Goal: Task Accomplishment & Management: Manage account settings

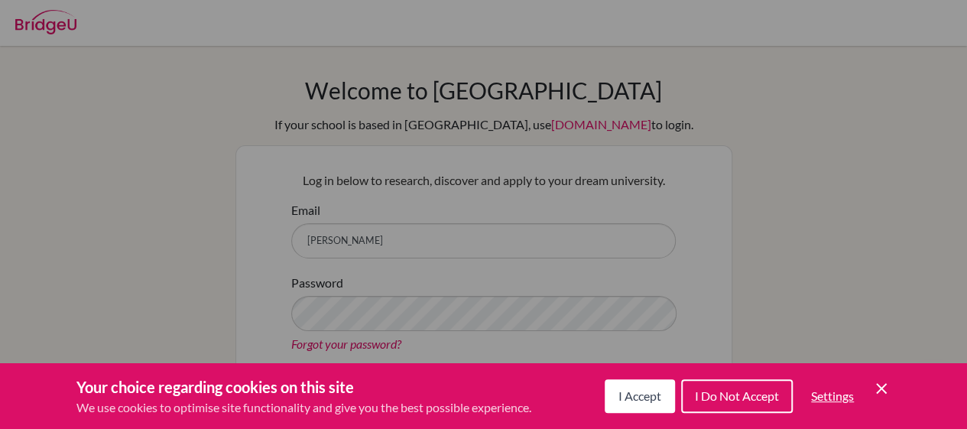
click at [619, 383] on button "I Accept" at bounding box center [640, 396] width 70 height 34
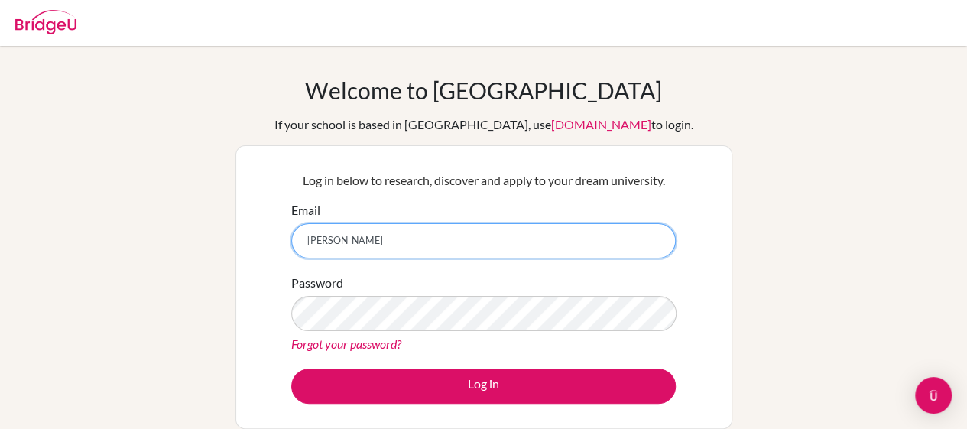
click at [323, 244] on input "[PERSON_NAME]" at bounding box center [483, 240] width 385 height 35
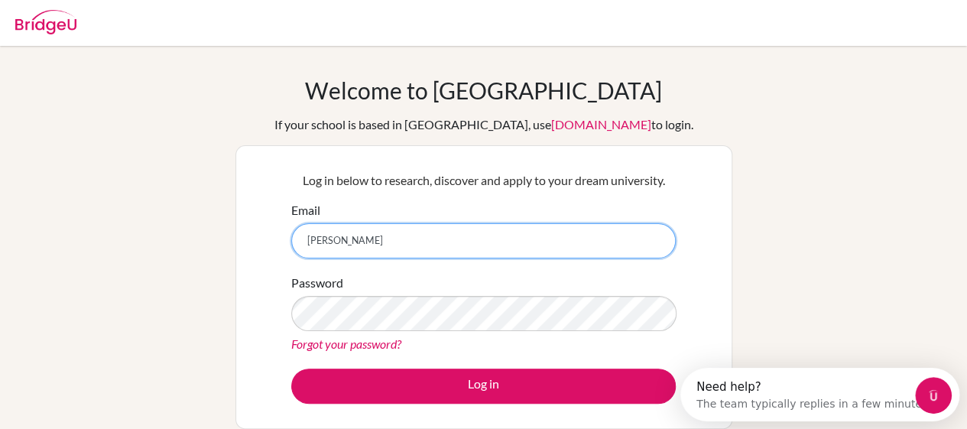
click at [291, 369] on button "Log in" at bounding box center [483, 386] width 385 height 35
type input "[PERSON_NAME][EMAIL_ADDRESS][DOMAIN_NAME]"
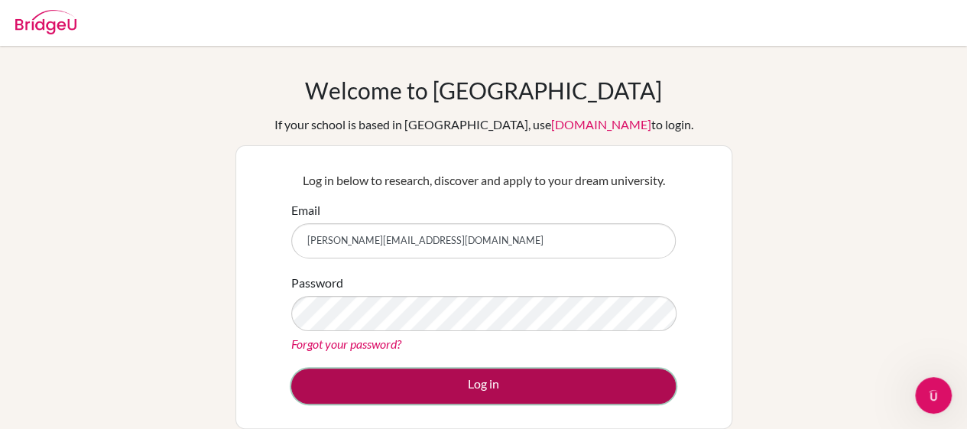
click at [326, 389] on button "Log in" at bounding box center [483, 386] width 385 height 35
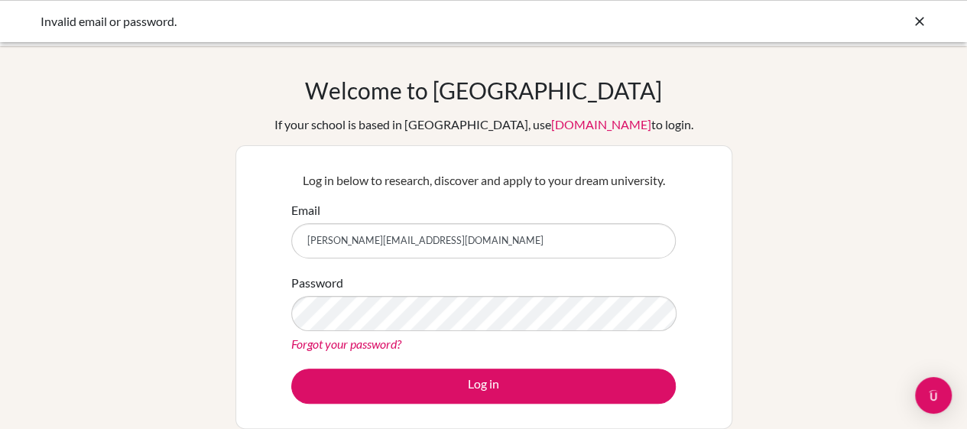
click at [197, 208] on div "Welcome to [GEOGRAPHIC_DATA] If your school is based in [GEOGRAPHIC_DATA], use …" at bounding box center [483, 326] width 967 height 500
